Goal: Information Seeking & Learning: Find specific fact

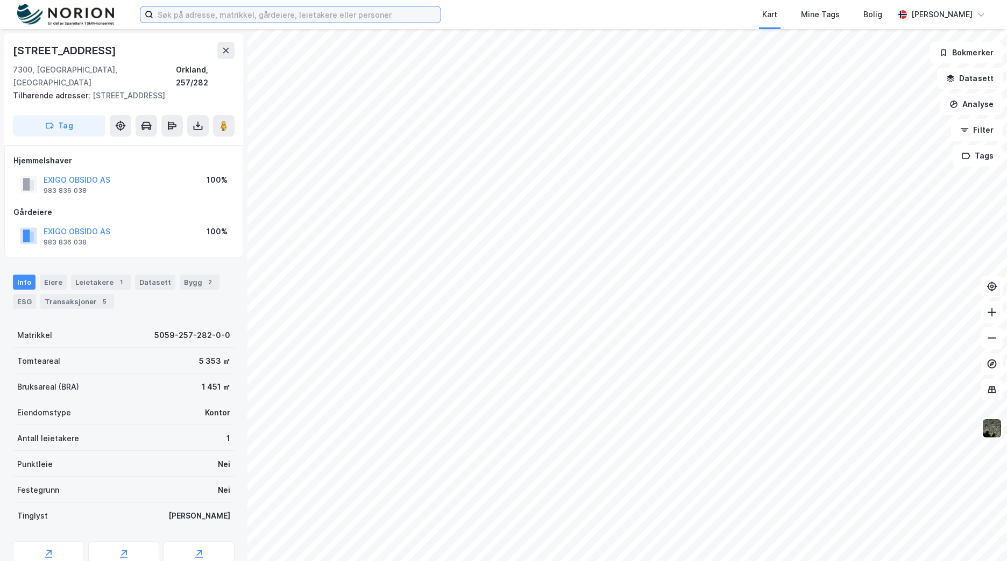
click at [343, 21] on input at bounding box center [296, 14] width 287 height 16
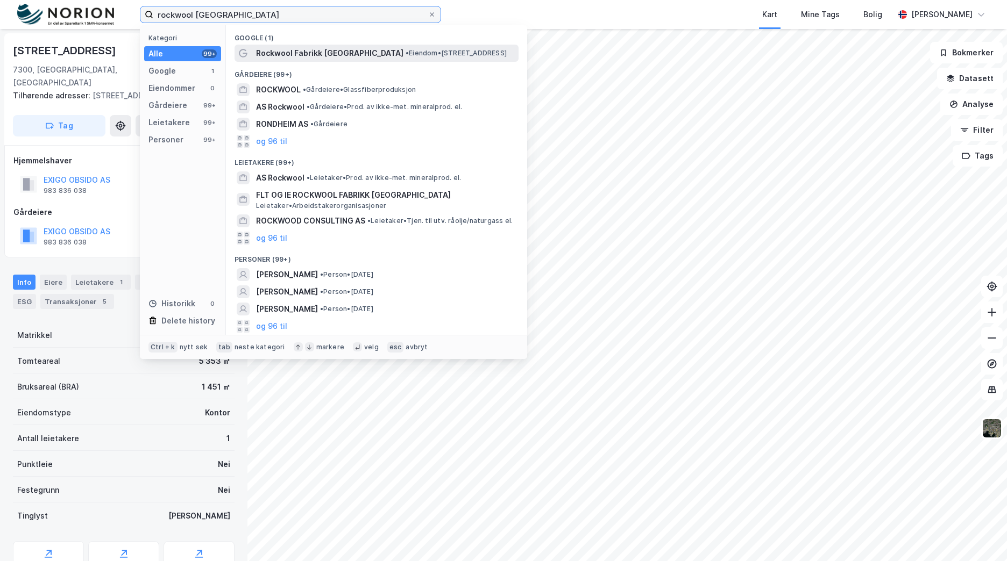
type input "rockwool [GEOGRAPHIC_DATA]"
click at [413, 54] on span "• Eiendom • [STREET_ADDRESS]" at bounding box center [456, 53] width 101 height 9
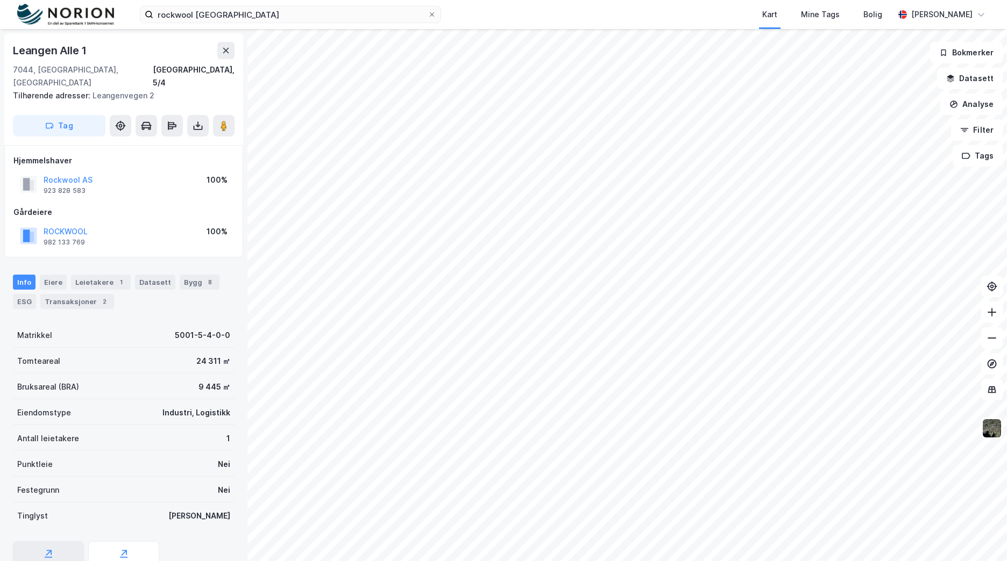
click at [60, 561] on div "Geoinnsyn" at bounding box center [48, 565] width 35 height 9
